Goal: Information Seeking & Learning: Understand process/instructions

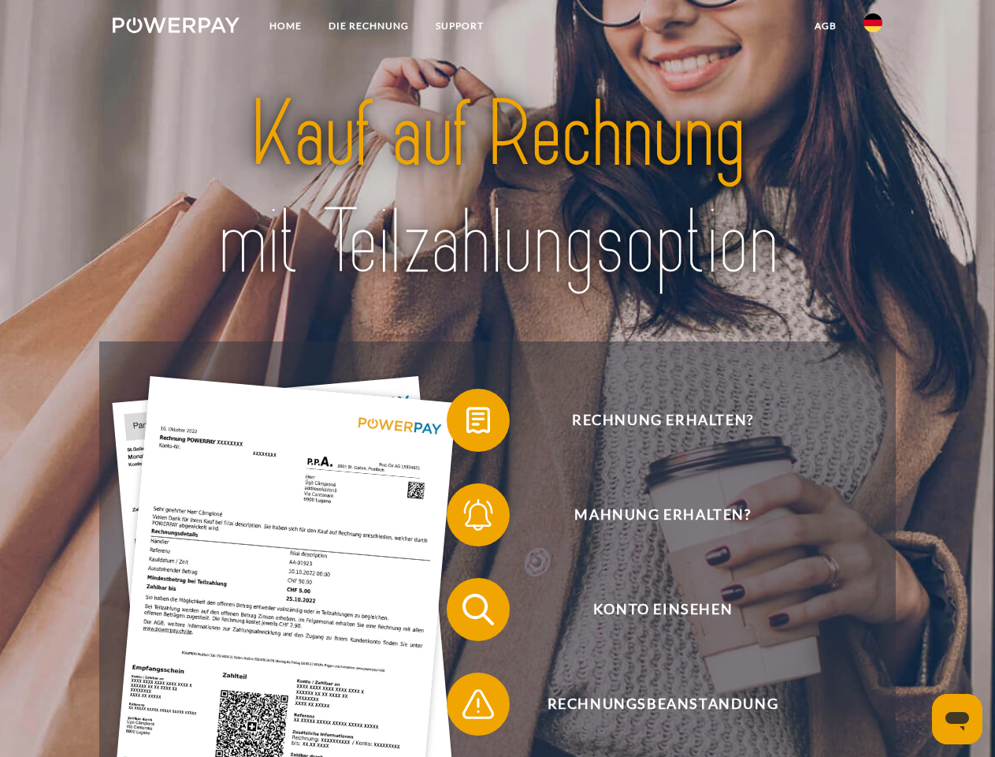
click at [176, 28] on img at bounding box center [176, 25] width 127 height 16
click at [873, 28] on img at bounding box center [873, 22] width 19 height 19
click at [825, 26] on link "agb" at bounding box center [825, 26] width 49 height 28
click at [467, 423] on span at bounding box center [454, 420] width 79 height 79
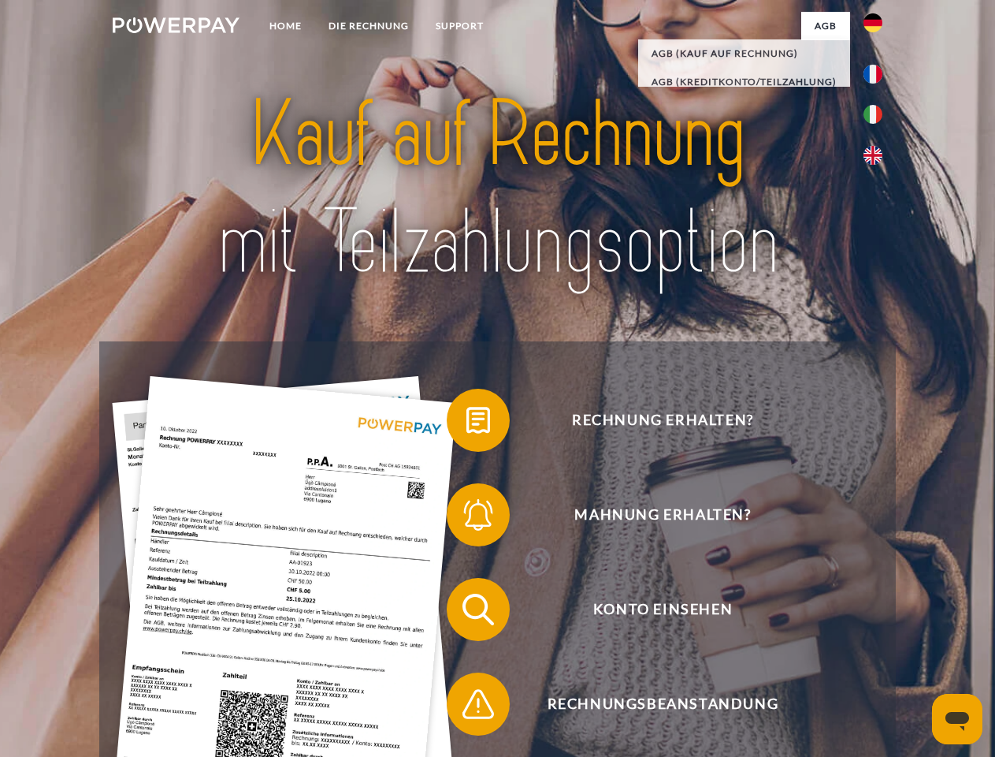
click at [467, 518] on span at bounding box center [454, 514] width 79 height 79
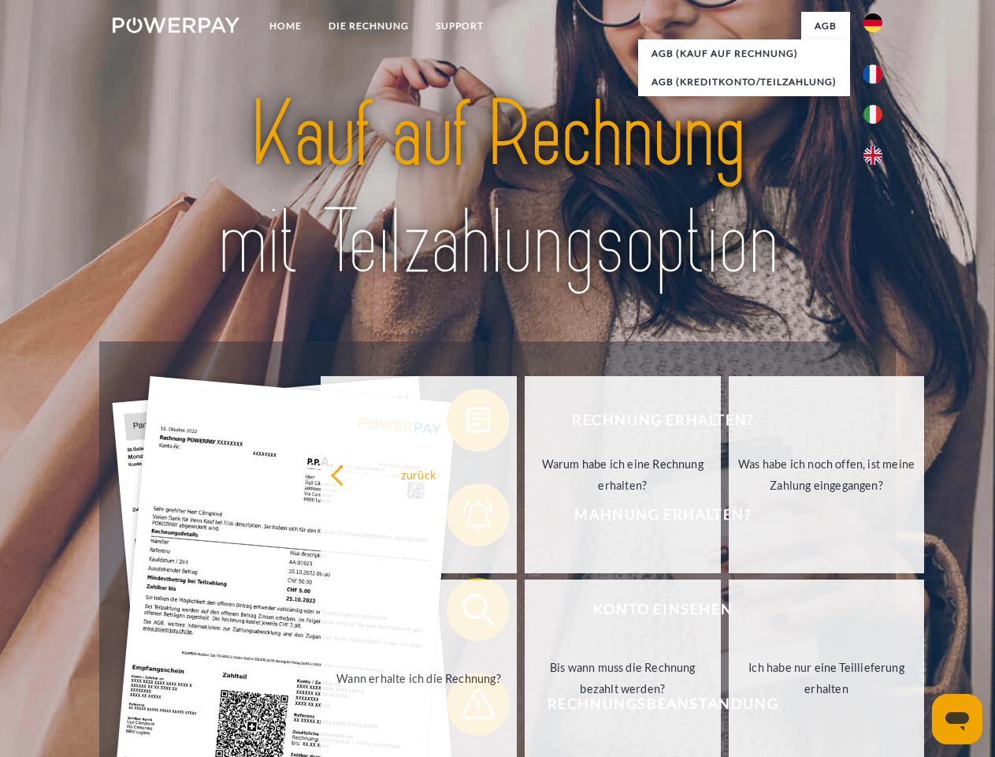
click at [525, 612] on link "Bis wann muss die Rechnung bezahlt werden?" at bounding box center [623, 677] width 196 height 197
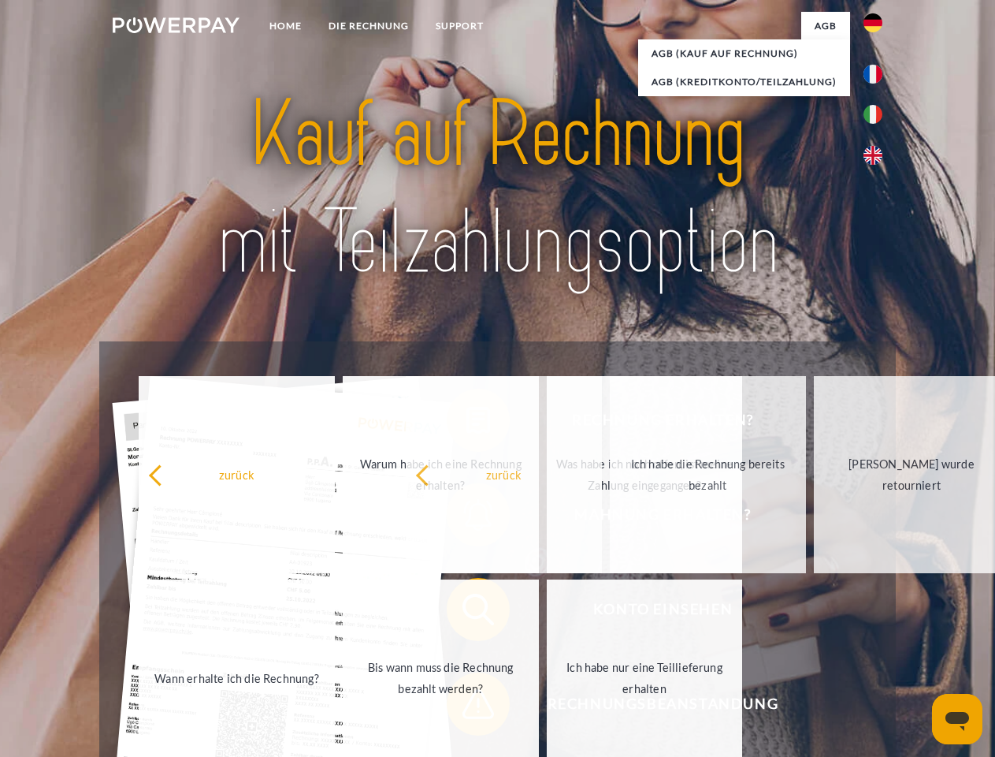
click at [467, 707] on span at bounding box center [454, 703] width 79 height 79
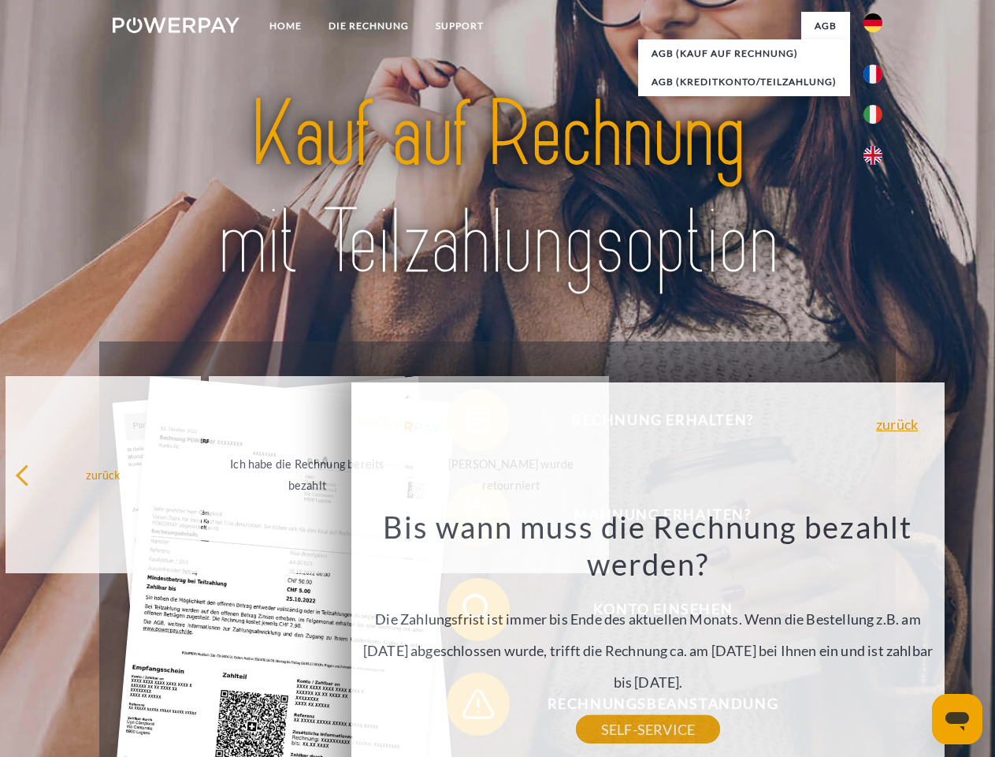
click at [958, 719] on icon "Messaging-Fenster öffnen" at bounding box center [958, 721] width 24 height 19
